Goal: Task Accomplishment & Management: Manage account settings

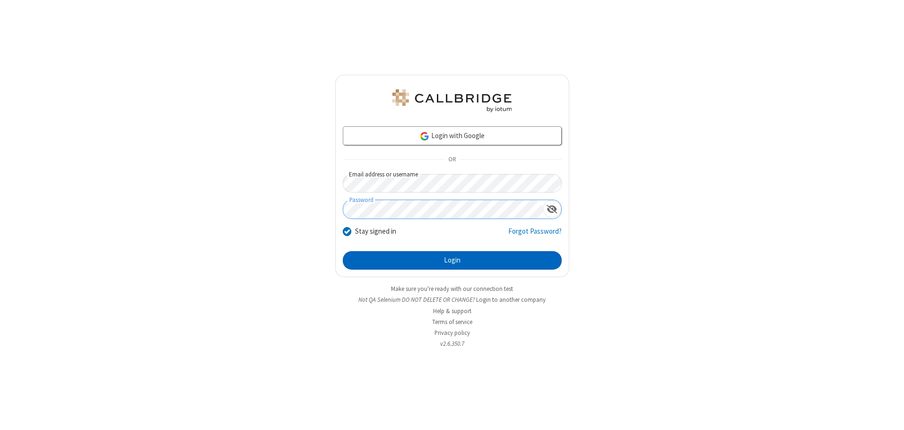
click at [452, 260] on button "Login" at bounding box center [452, 260] width 219 height 19
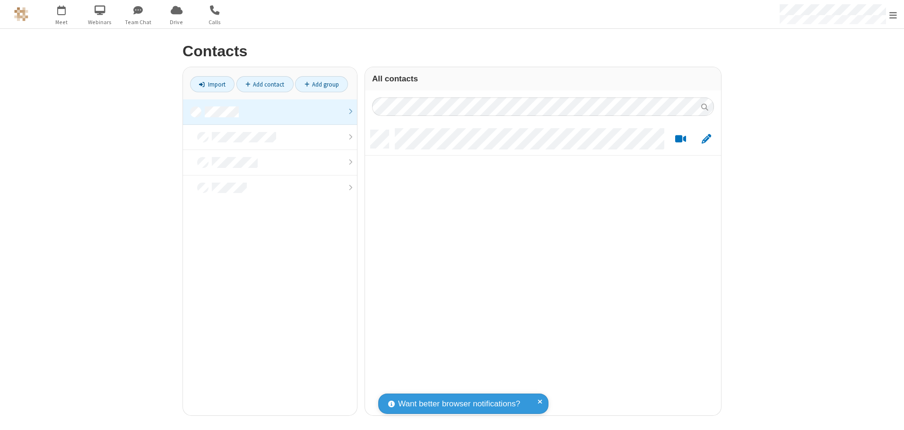
scroll to position [285, 349]
click at [270, 112] on link at bounding box center [270, 112] width 174 height 26
click at [265, 84] on link "Add contact" at bounding box center [264, 84] width 57 height 16
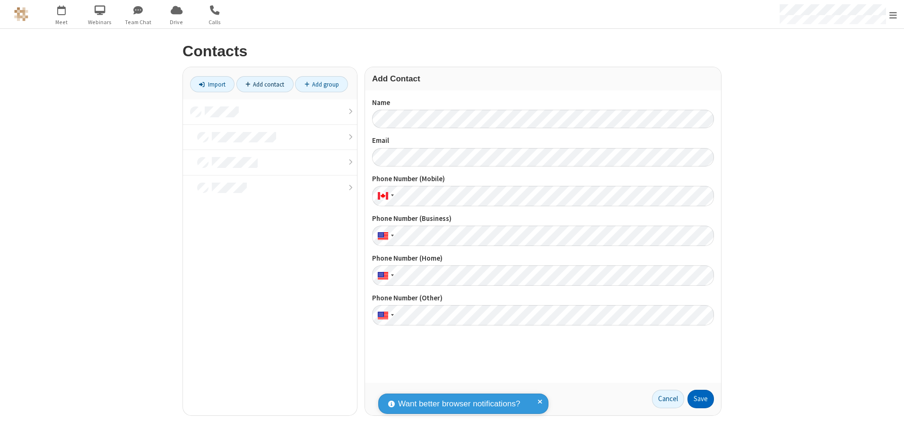
click at [701, 399] on button "Save" at bounding box center [700, 399] width 26 height 19
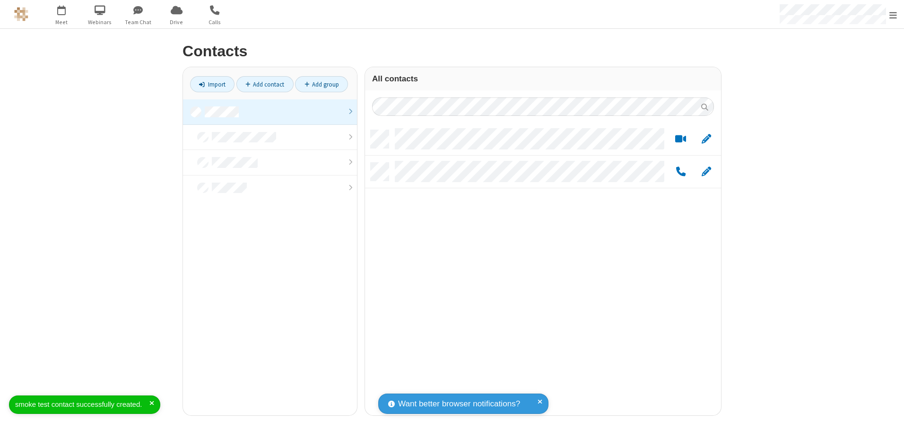
scroll to position [285, 349]
